Goal: Transaction & Acquisition: Purchase product/service

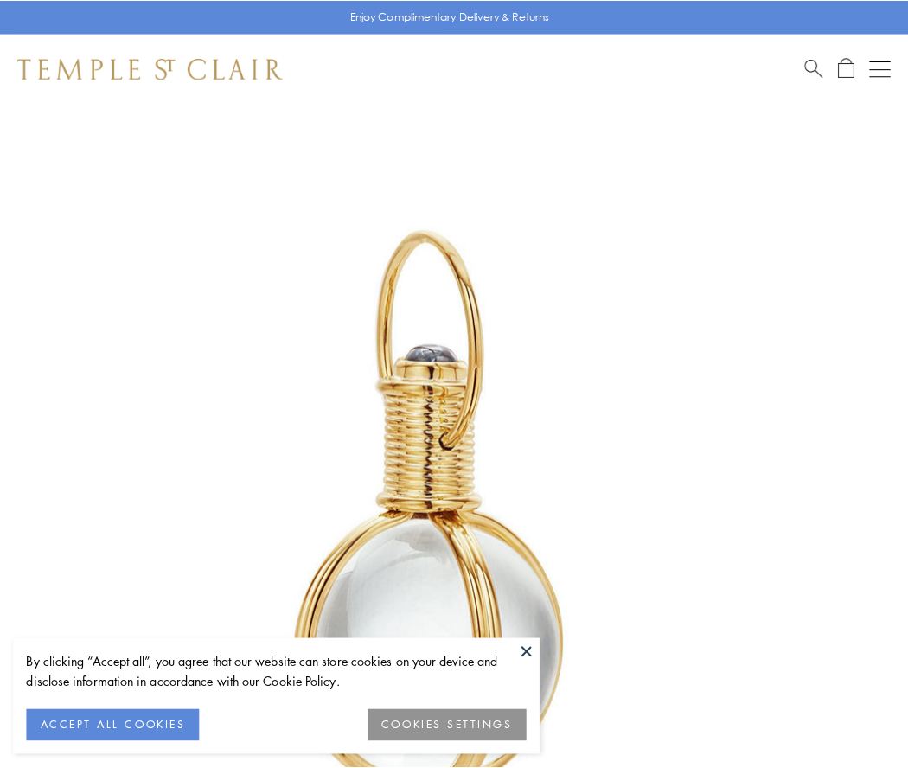
scroll to position [451, 0]
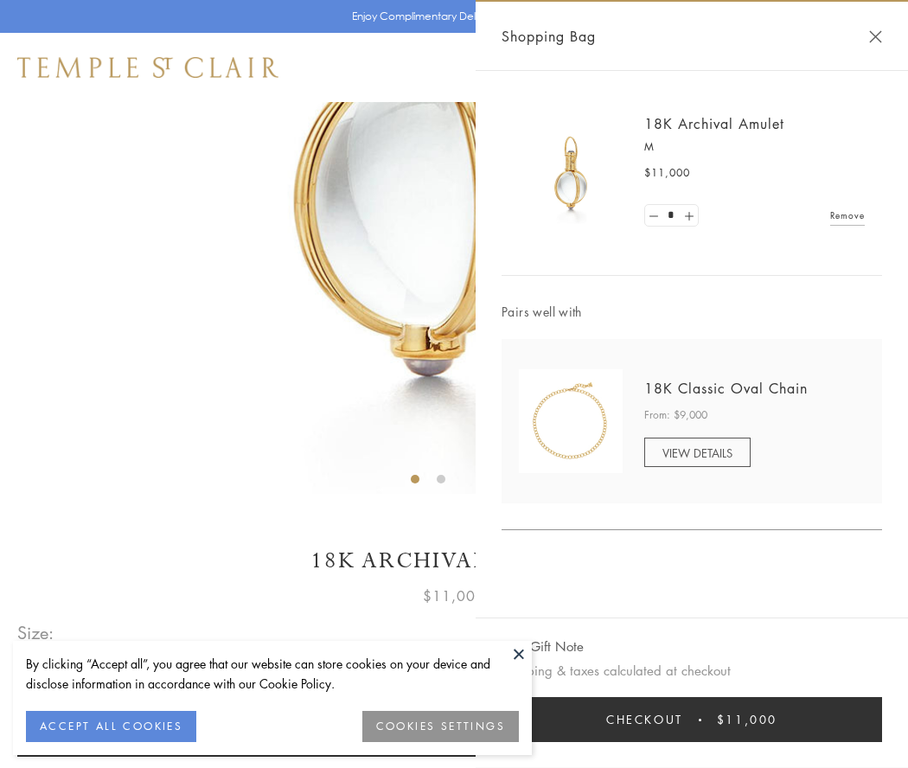
click at [692, 719] on button "Checkout $11,000" at bounding box center [691, 719] width 380 height 45
